Goal: Find specific page/section: Find specific page/section

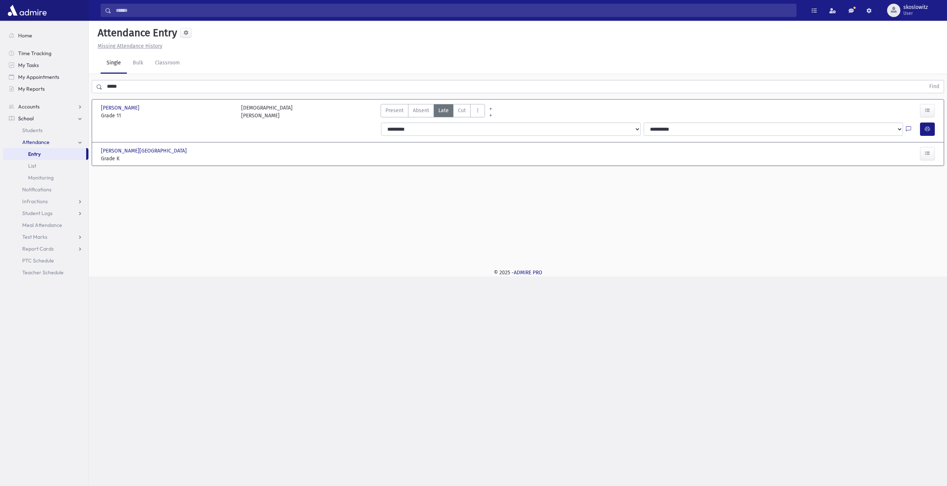
click at [43, 152] on link "Entry" at bounding box center [44, 154] width 83 height 12
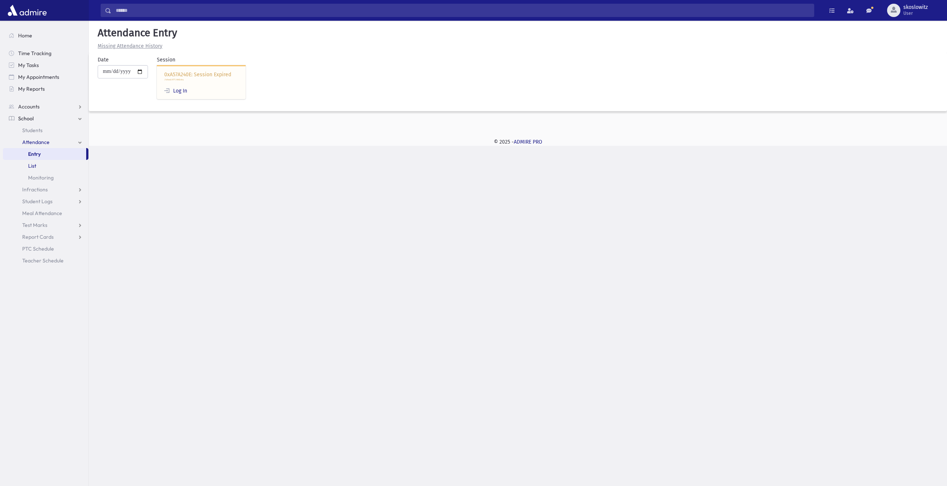
click at [38, 165] on link "List" at bounding box center [45, 166] width 85 height 12
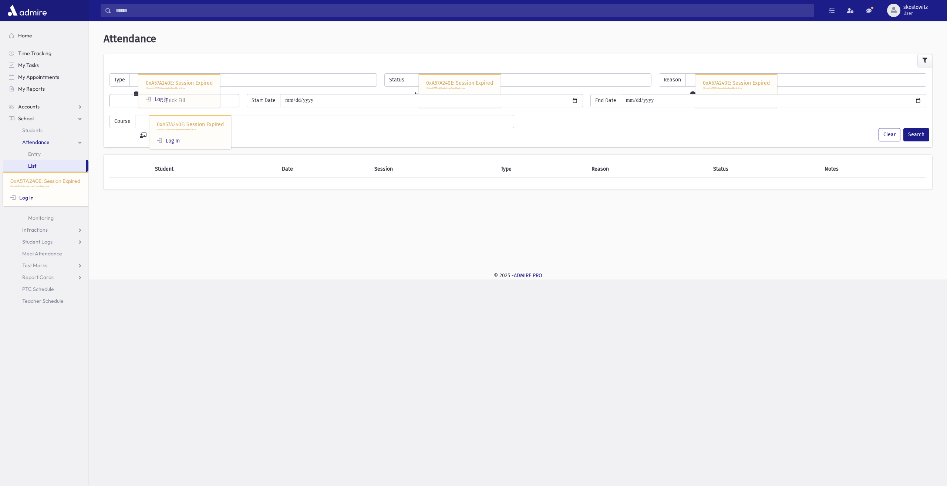
click at [244, 76] on div "0xA57A240E: Session Expired /School/ATT/AttDisplayIndex?LoadBlank=true Log In" at bounding box center [252, 79] width 247 height 13
click at [26, 139] on span "Attendance" at bounding box center [35, 142] width 27 height 7
click at [38, 139] on span "Attendance" at bounding box center [35, 142] width 27 height 7
click at [35, 166] on span "List" at bounding box center [32, 165] width 8 height 7
click at [34, 161] on link "List" at bounding box center [44, 166] width 83 height 12
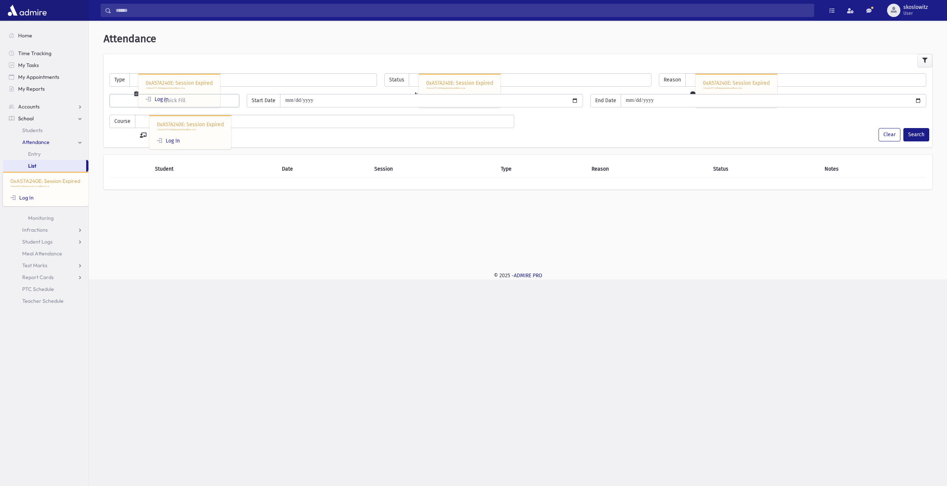
click at [229, 77] on div "0xA57A240E: Session Expired /School/ATT/AttDisplayIndex?LoadBlank=true Log In" at bounding box center [252, 79] width 247 height 13
click at [266, 79] on div "0xA57A240E: Session Expired /School/ATT/AttDisplayIndex?LoadBlank=true Log In" at bounding box center [252, 79] width 247 height 13
click at [170, 99] on span "Quick Fill" at bounding box center [175, 100] width 22 height 6
click at [24, 196] on link "Log In" at bounding box center [21, 197] width 23 height 7
click at [170, 141] on link "Log In" at bounding box center [168, 141] width 23 height 6
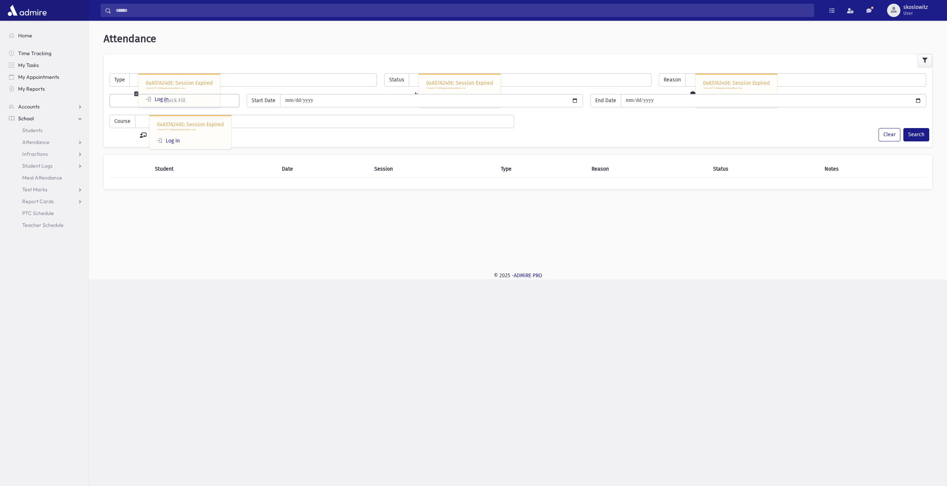
click at [34, 117] on link "School" at bounding box center [45, 118] width 85 height 12
click at [32, 118] on span "School" at bounding box center [26, 118] width 16 height 7
click at [34, 132] on span "Students" at bounding box center [32, 130] width 20 height 7
click at [40, 166] on span "Student Logs" at bounding box center [37, 165] width 30 height 7
click at [30, 189] on span "List" at bounding box center [32, 189] width 8 height 7
